Goal: Check status: Check status

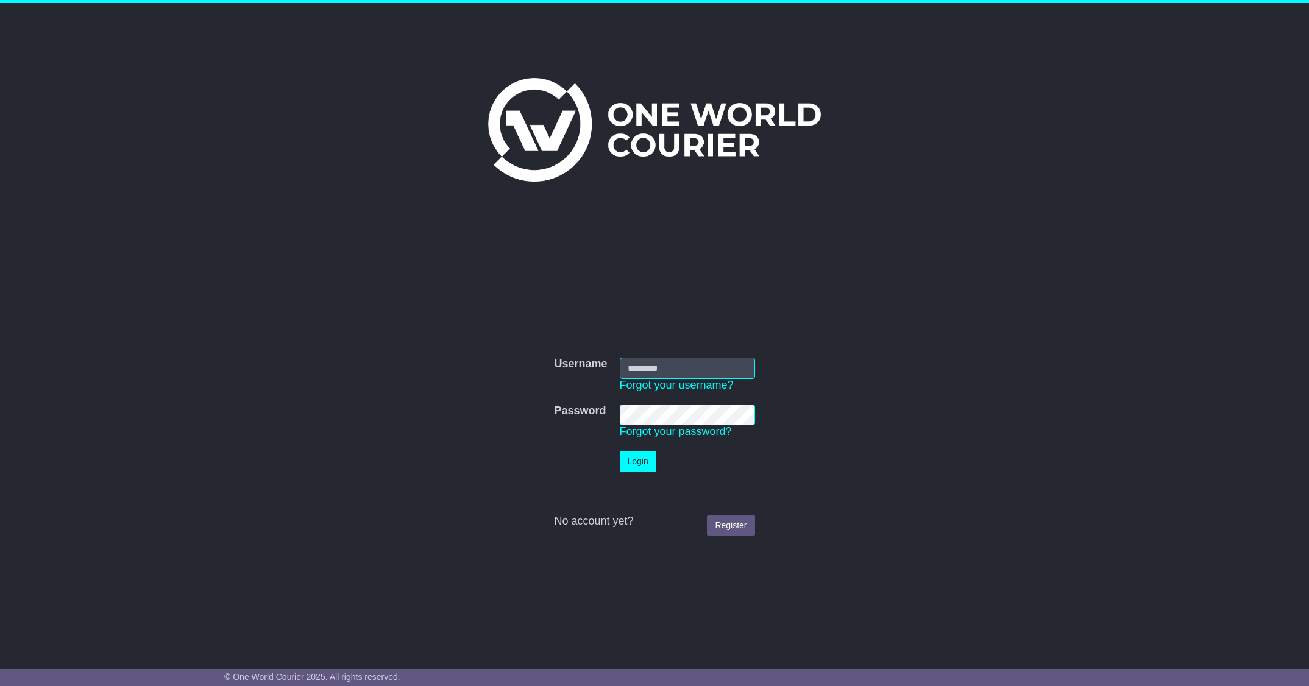
type input "**********"
click at [639, 457] on button "Login" at bounding box center [638, 461] width 37 height 21
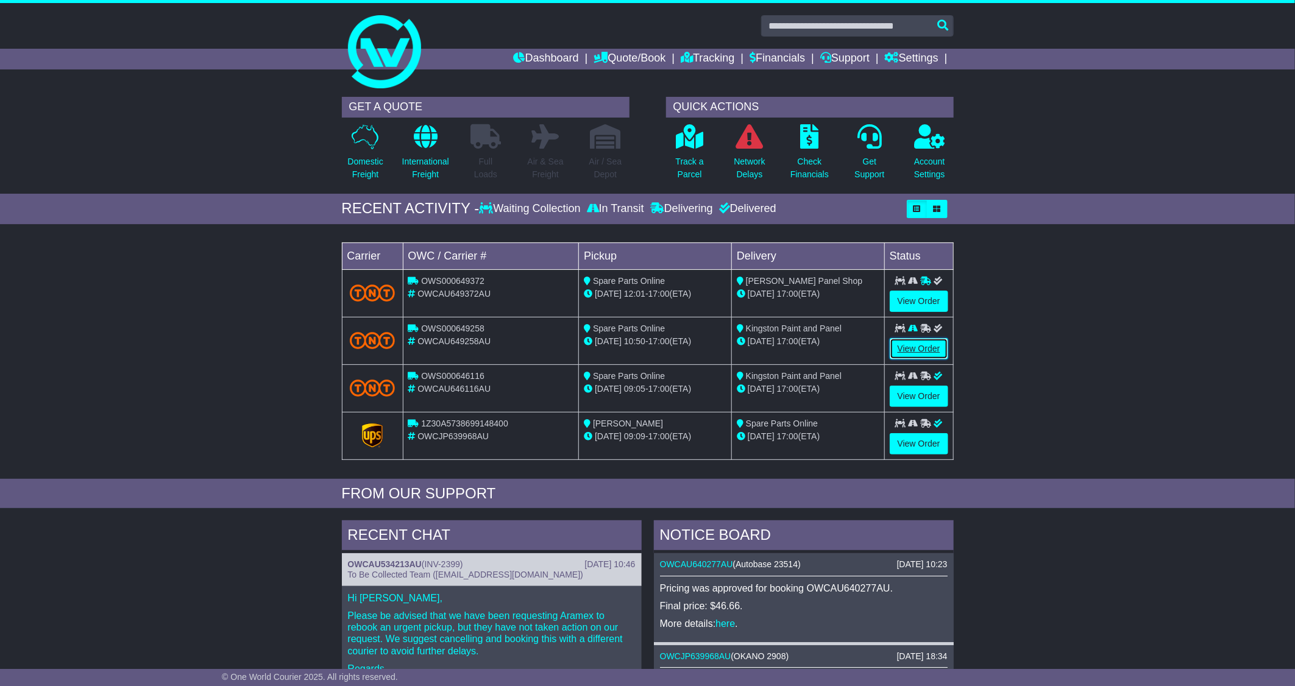
click at [919, 353] on link "View Order" at bounding box center [919, 348] width 59 height 21
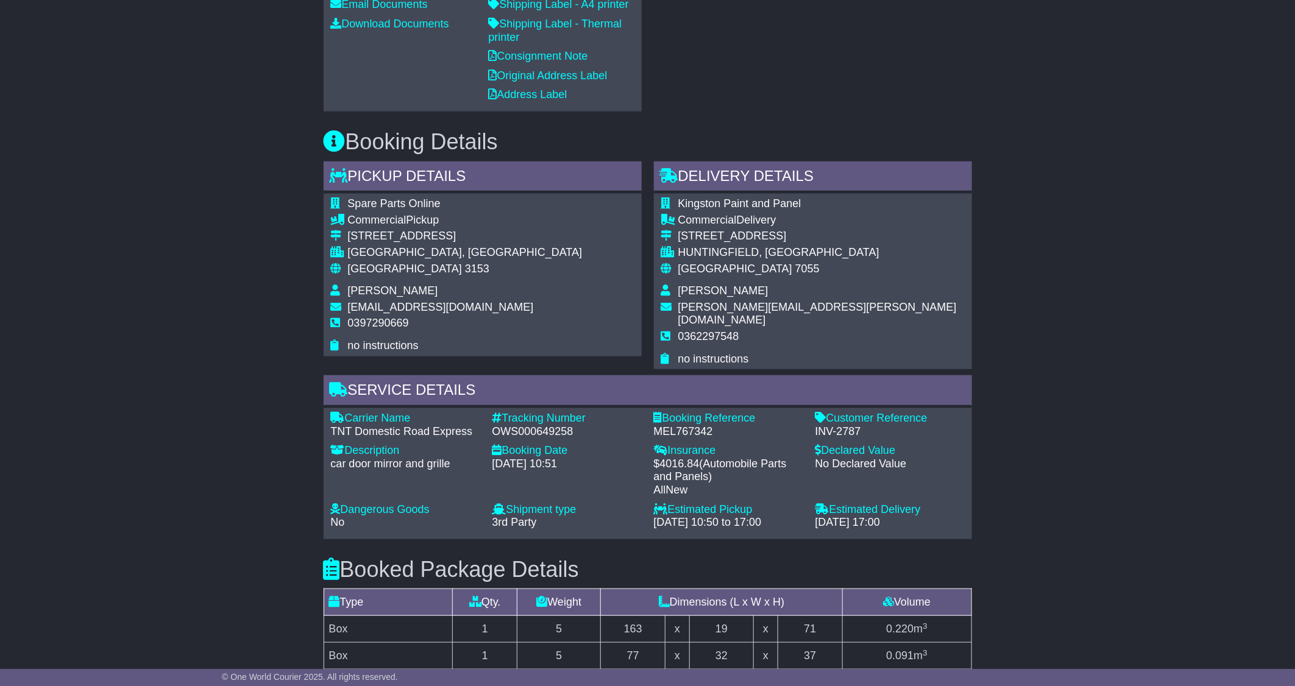
scroll to position [183, 0]
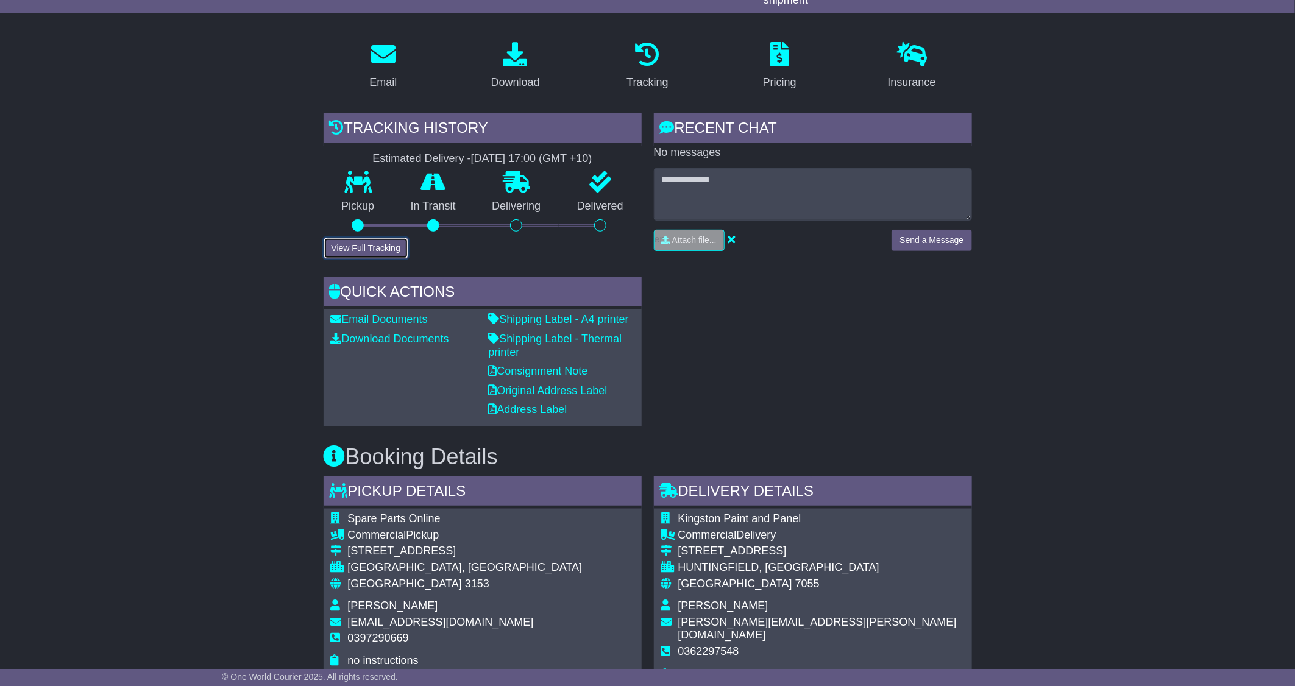
click at [363, 251] on button "View Full Tracking" at bounding box center [366, 248] width 85 height 21
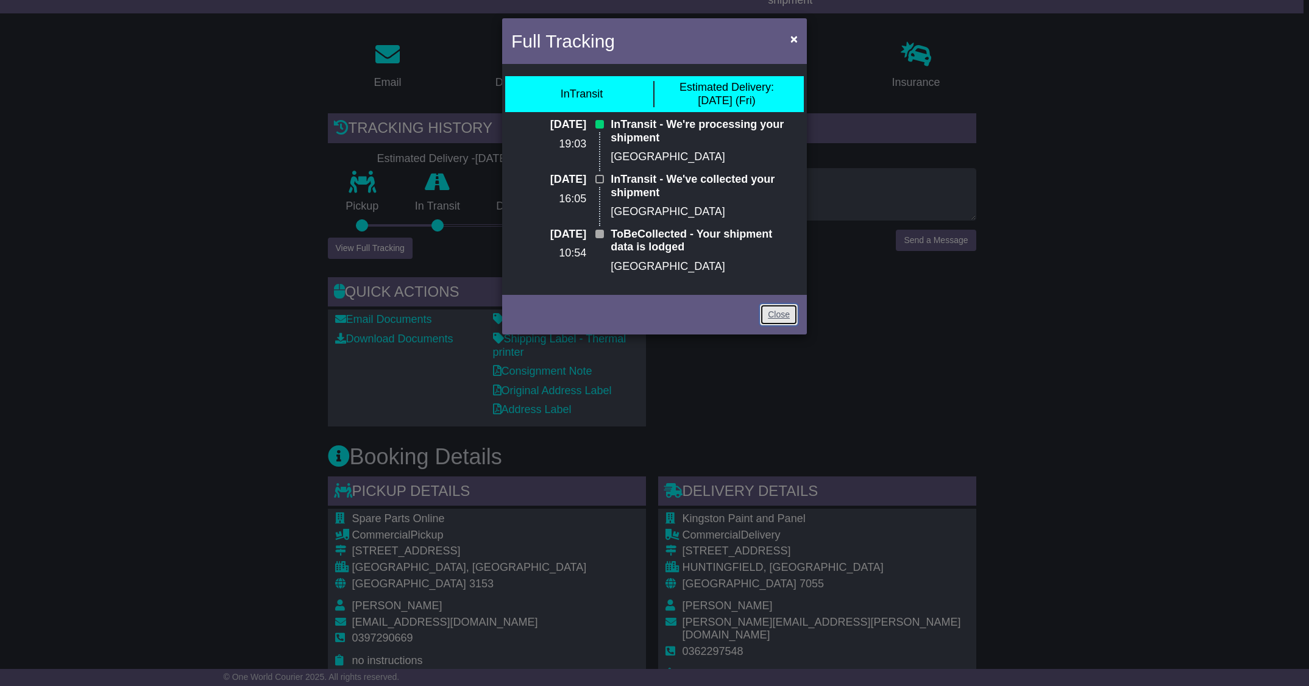
click at [770, 313] on link "Close" at bounding box center [779, 314] width 38 height 21
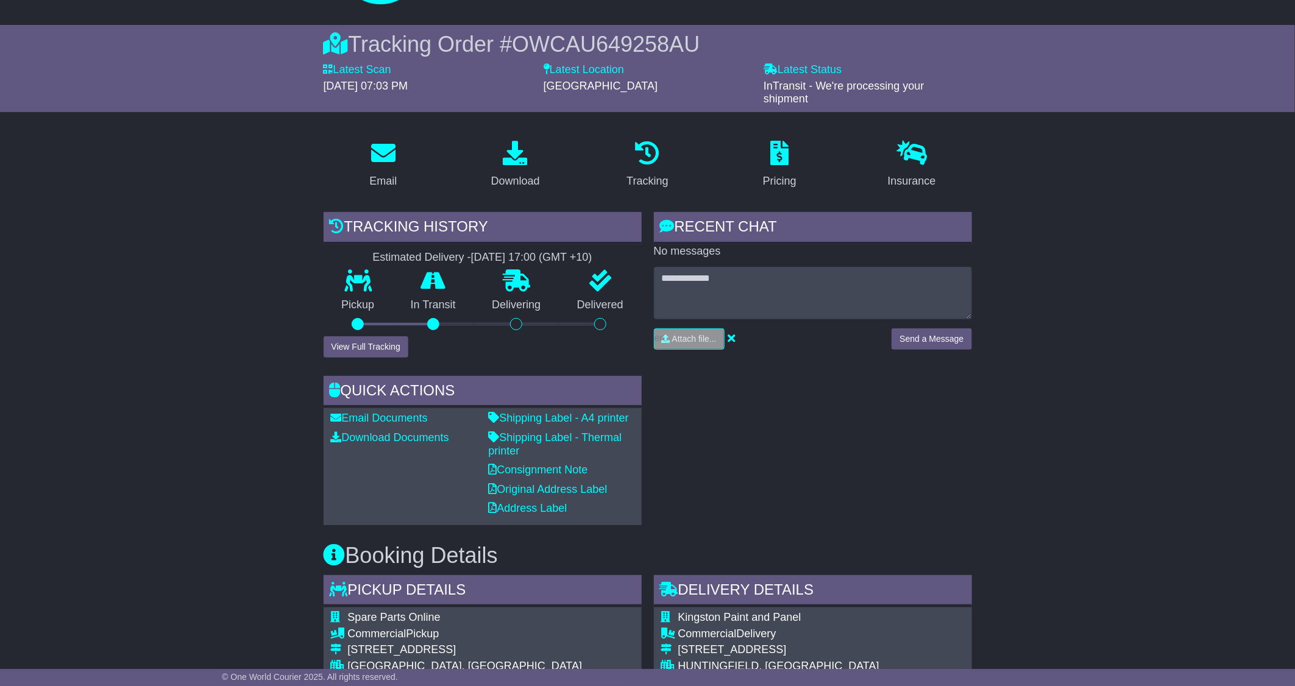
scroll to position [0, 0]
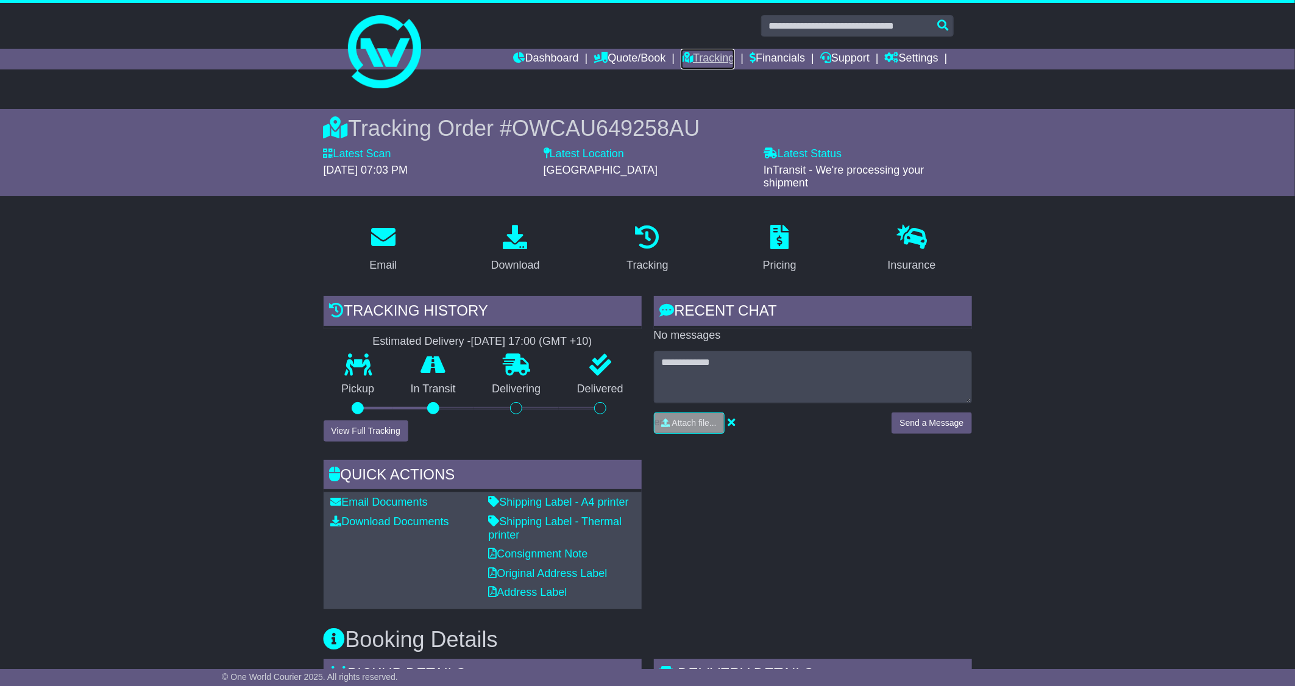
click at [705, 62] on link "Tracking" at bounding box center [708, 59] width 54 height 21
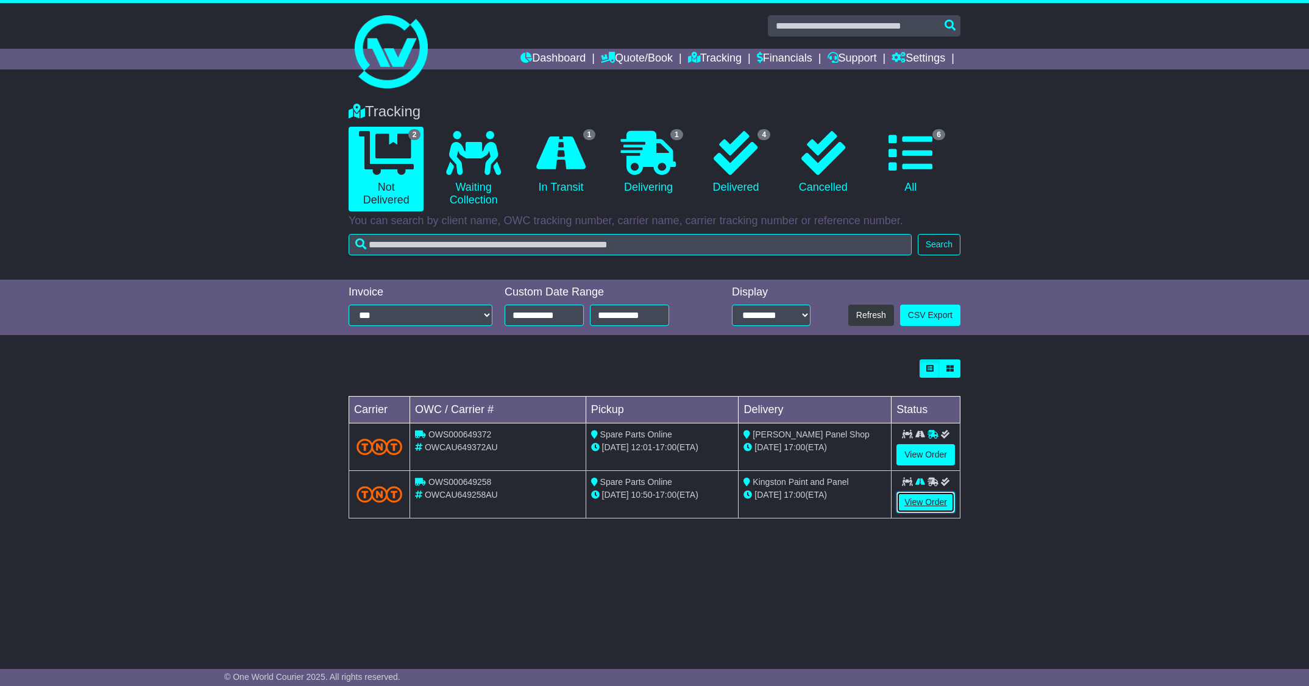
click at [922, 503] on link "View Order" at bounding box center [926, 502] width 59 height 21
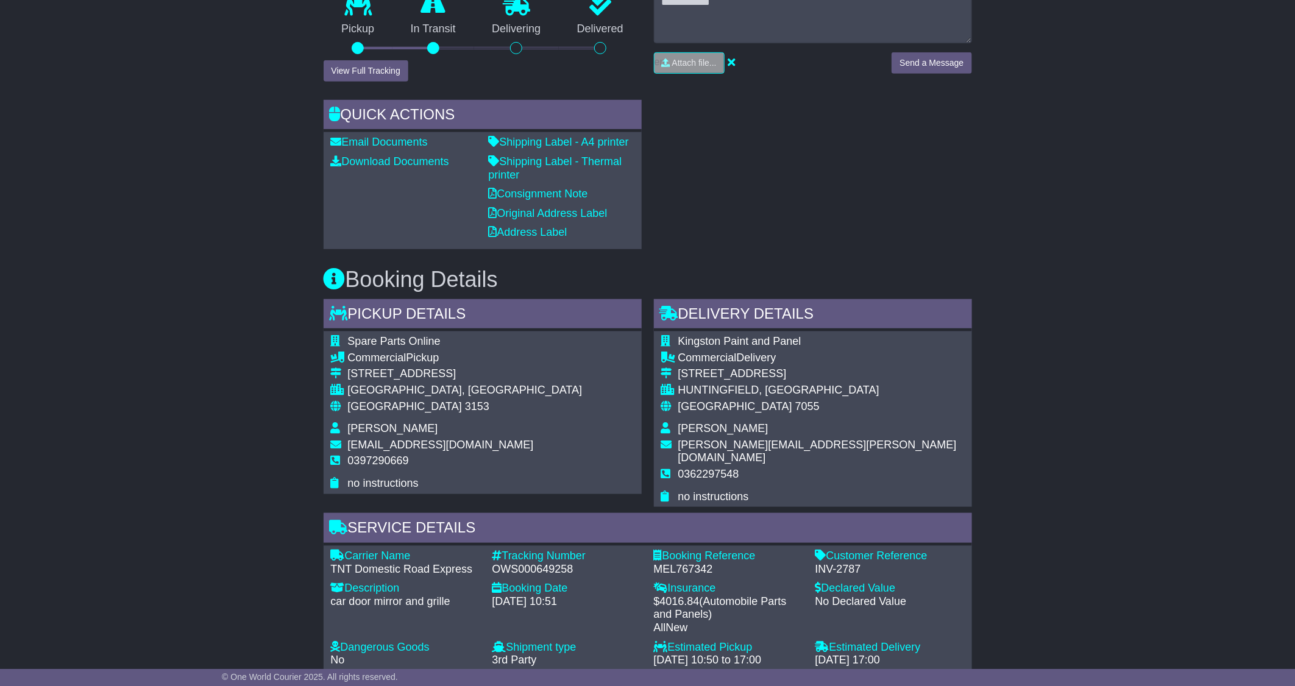
scroll to position [366, 0]
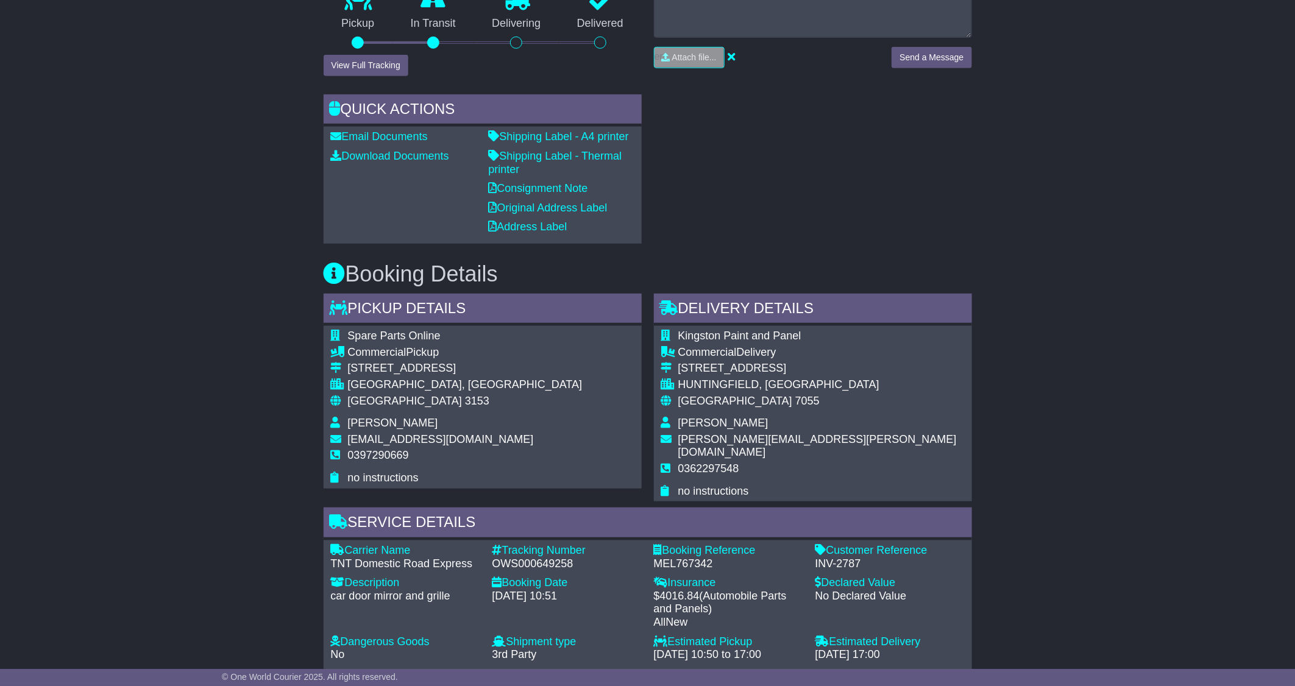
click at [1151, 163] on div "Email Download Tracking Pricing Insurance" at bounding box center [647, 558] width 1295 height 1418
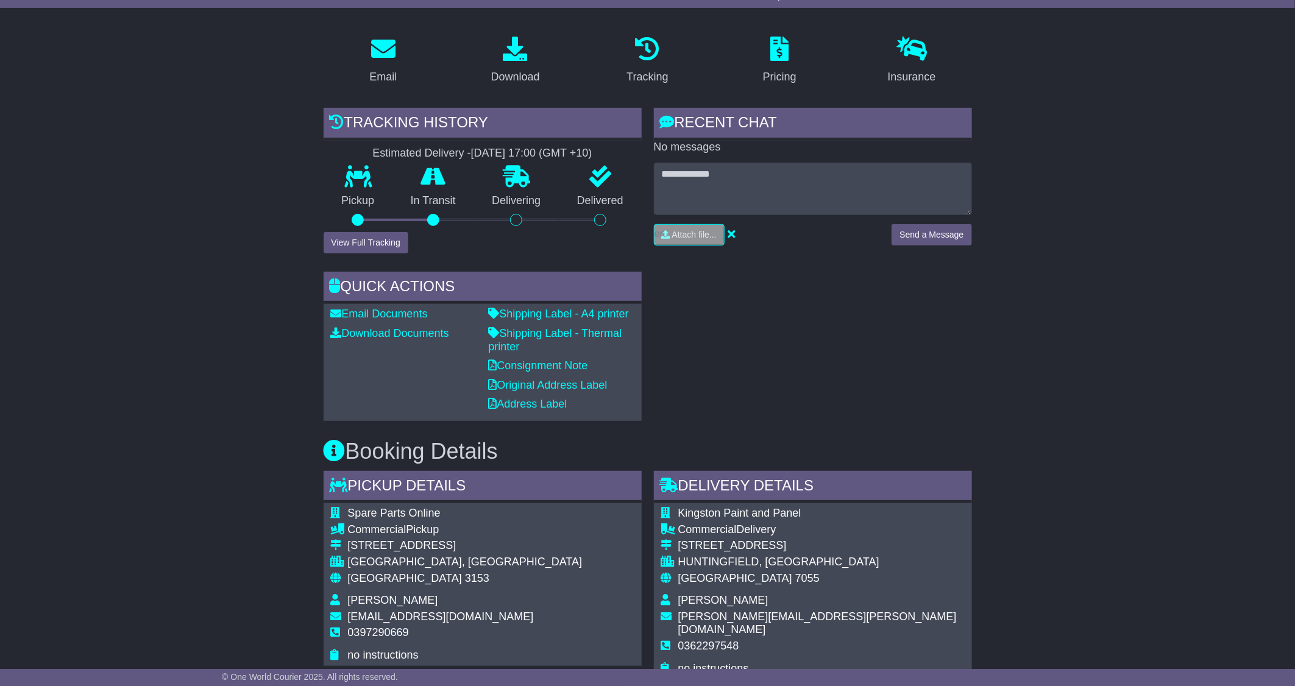
scroll to position [183, 0]
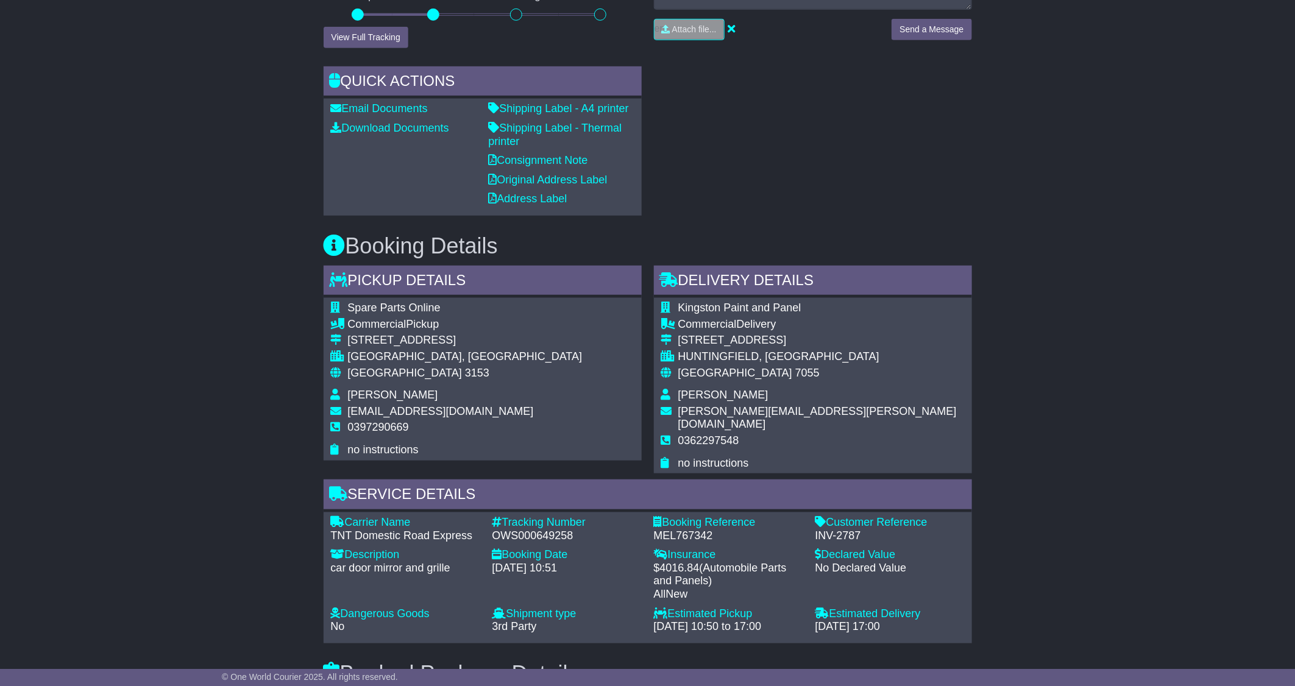
scroll to position [386, 0]
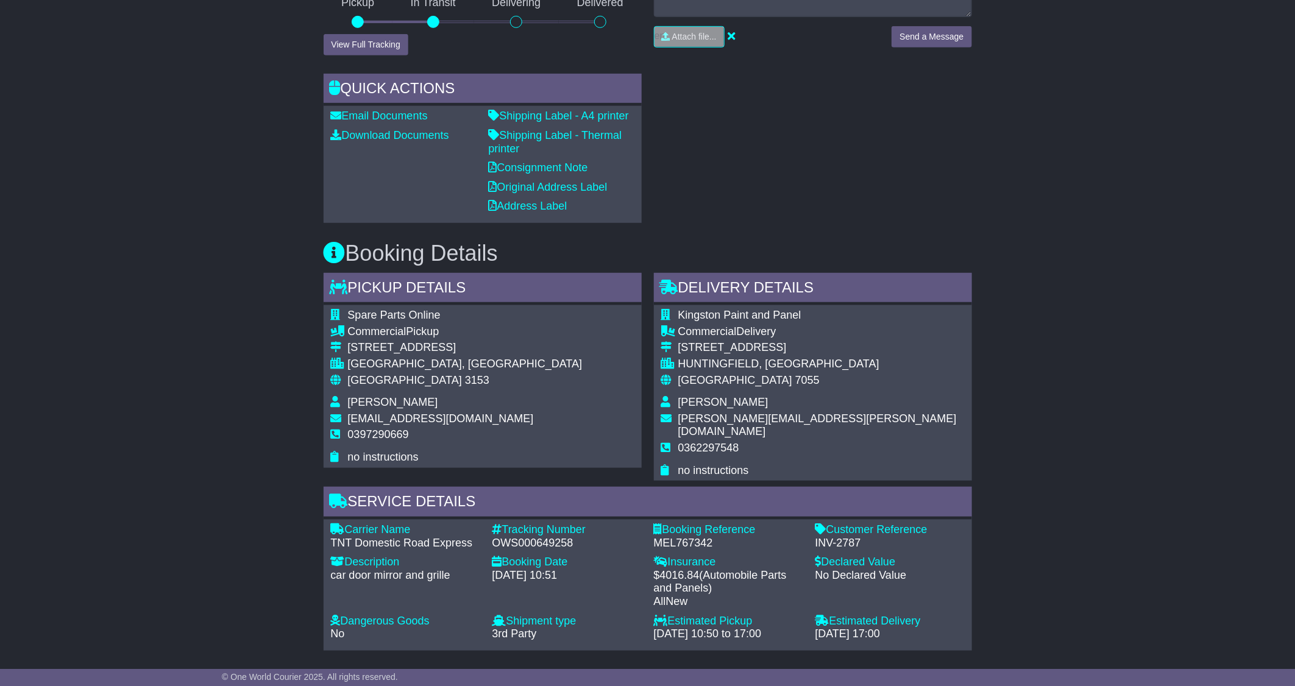
click at [1200, 225] on div "Email Download Tracking Pricing Insurance" at bounding box center [647, 537] width 1295 height 1418
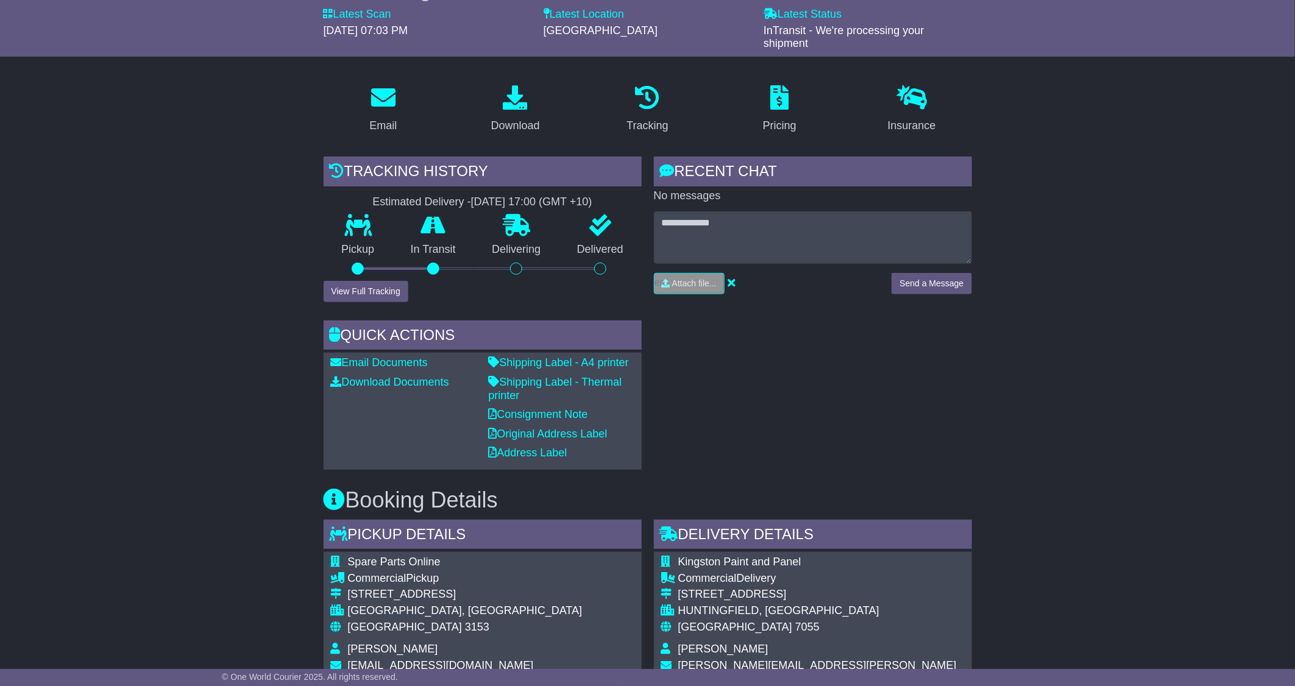
scroll to position [112, 0]
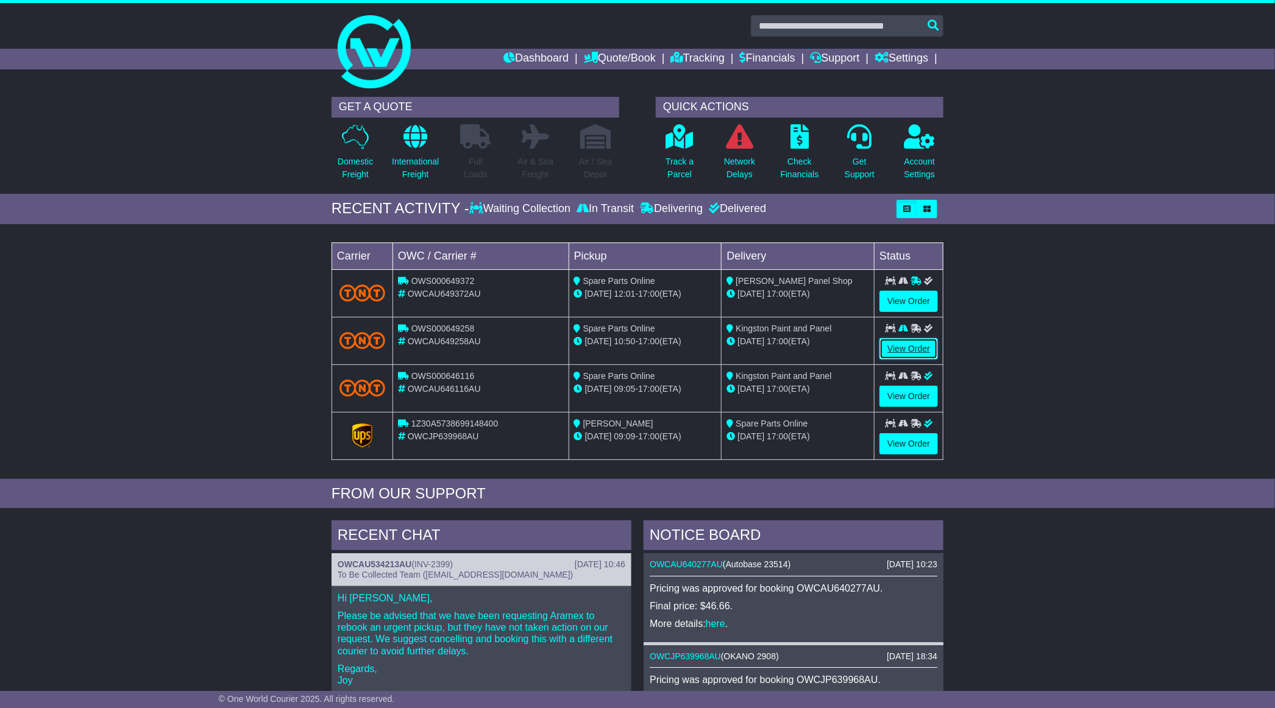
click at [898, 357] on link "View Order" at bounding box center [909, 348] width 59 height 21
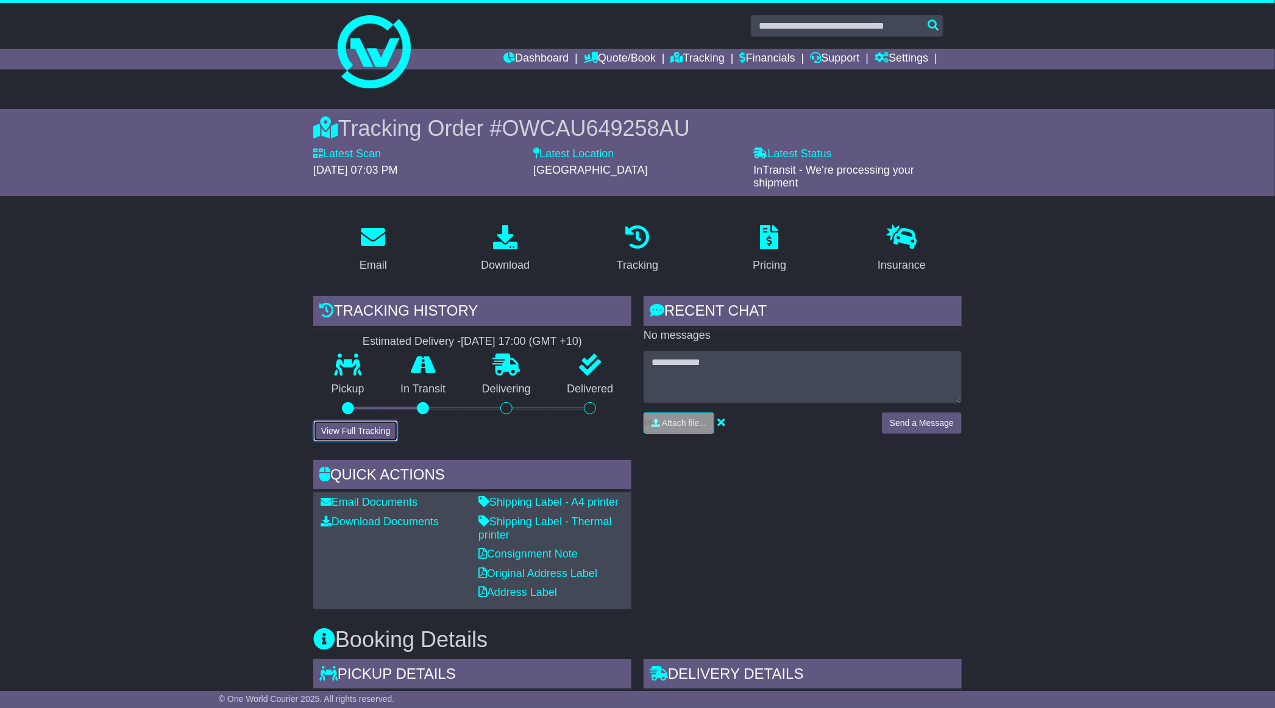
click at [371, 432] on button "View Full Tracking" at bounding box center [355, 431] width 85 height 21
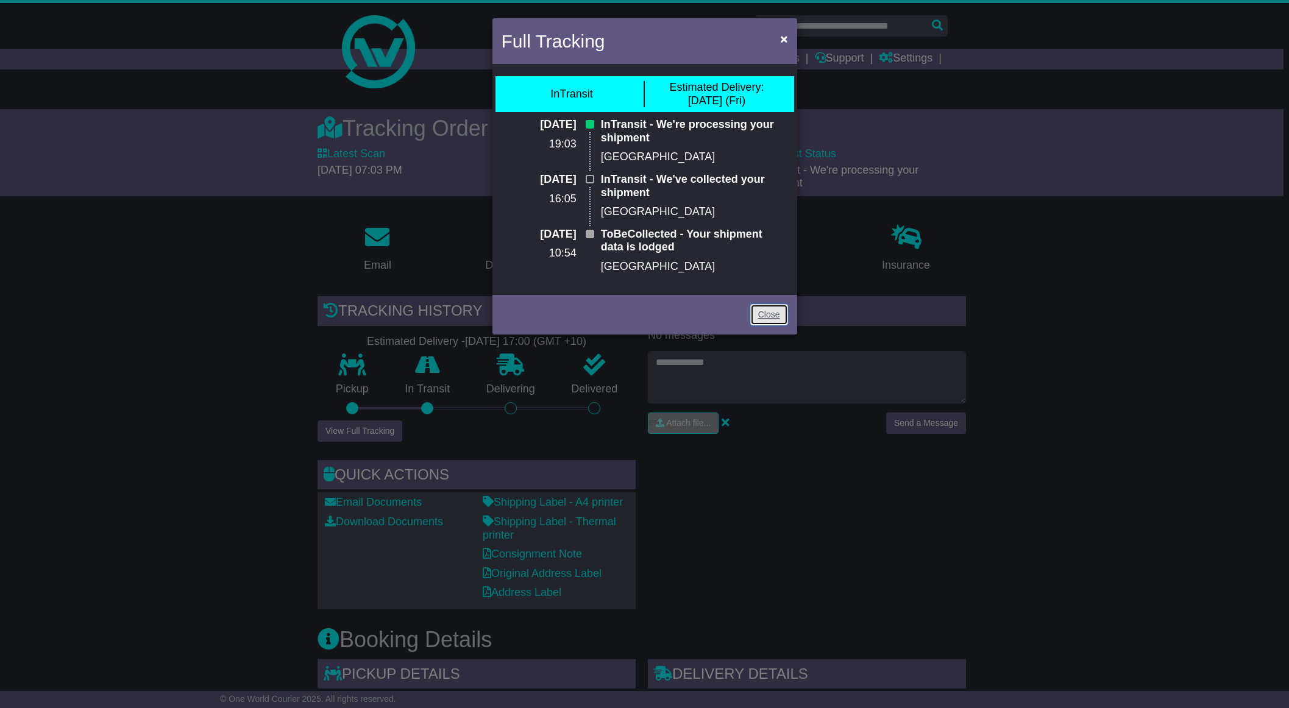
click at [772, 316] on link "Close" at bounding box center [769, 314] width 38 height 21
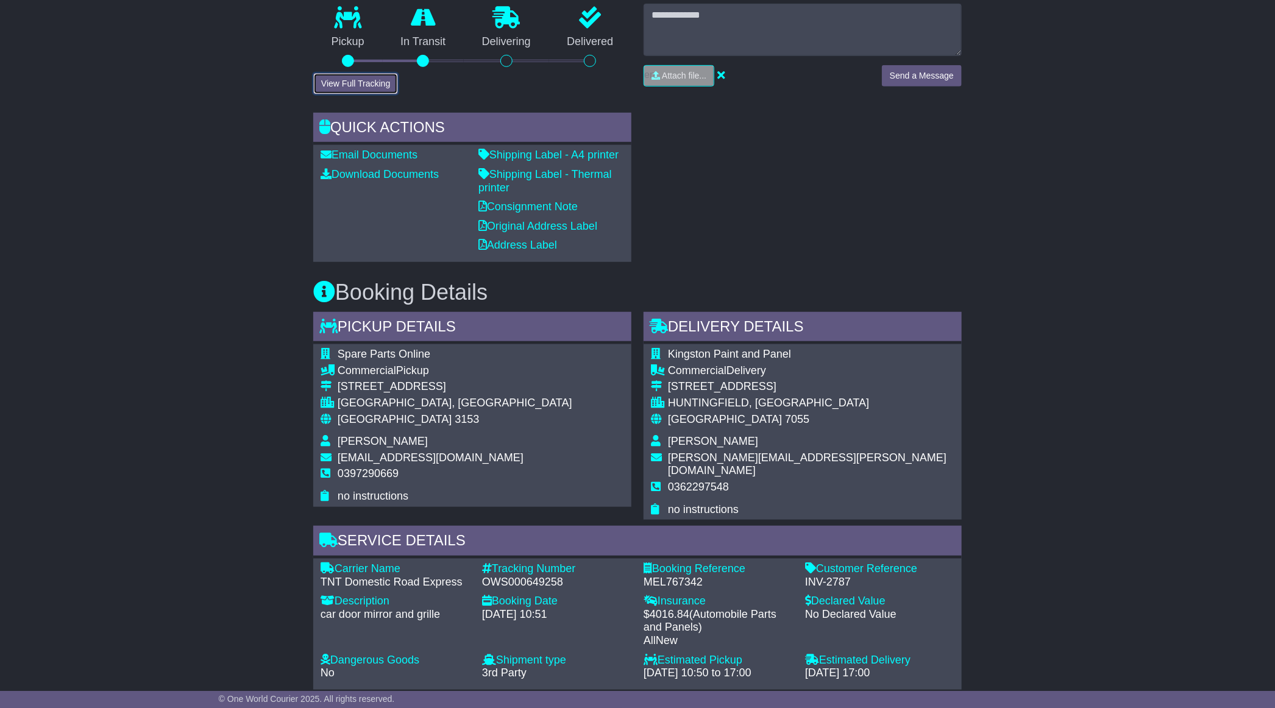
scroll to position [457, 0]
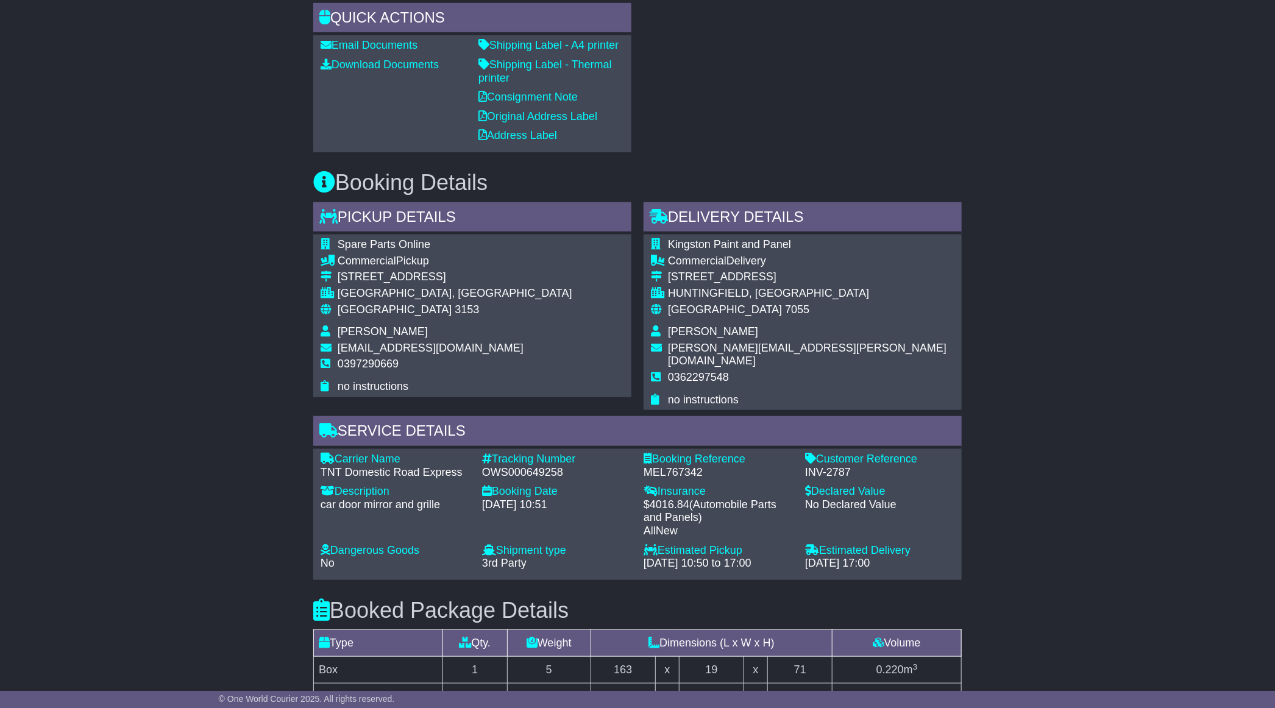
click at [544, 466] on div "OWS000649258" at bounding box center [556, 472] width 149 height 13
copy div "OWS000649258"
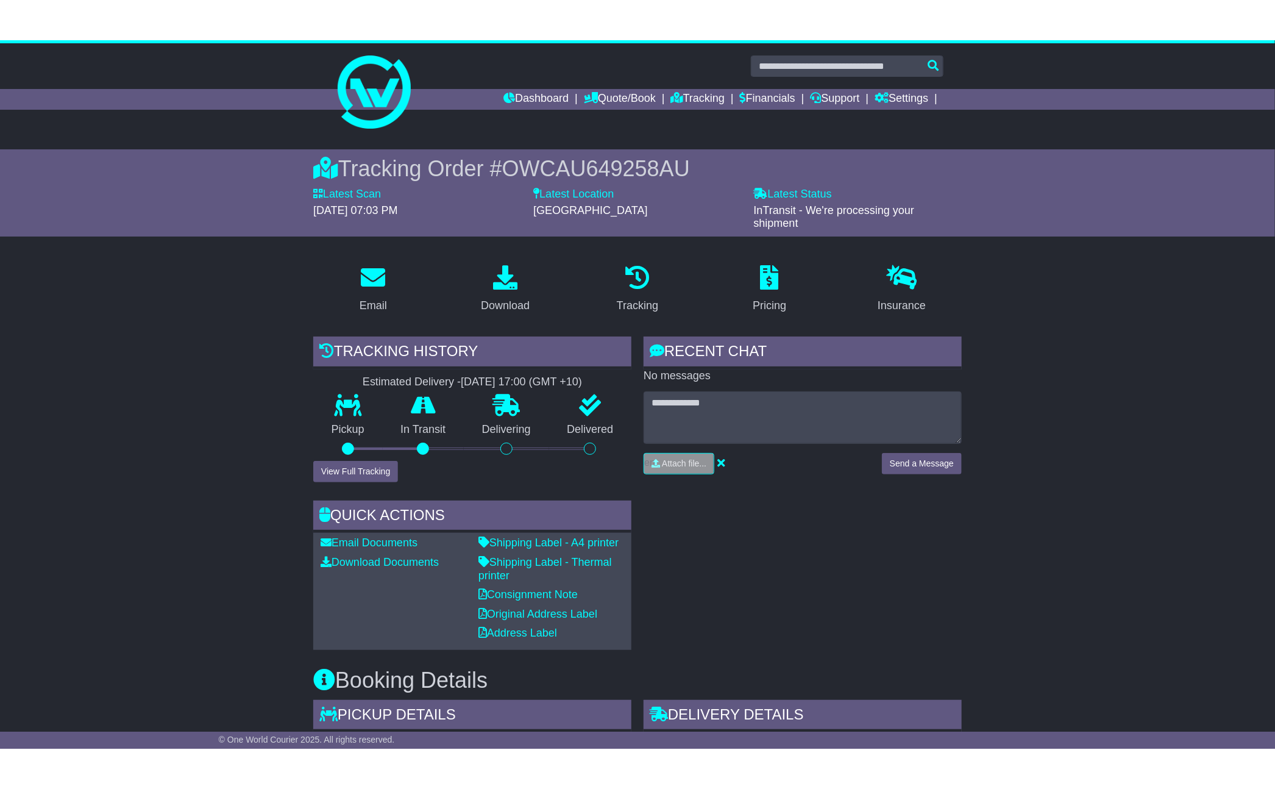
scroll to position [91, 0]
